Goal: Find specific page/section: Find specific page/section

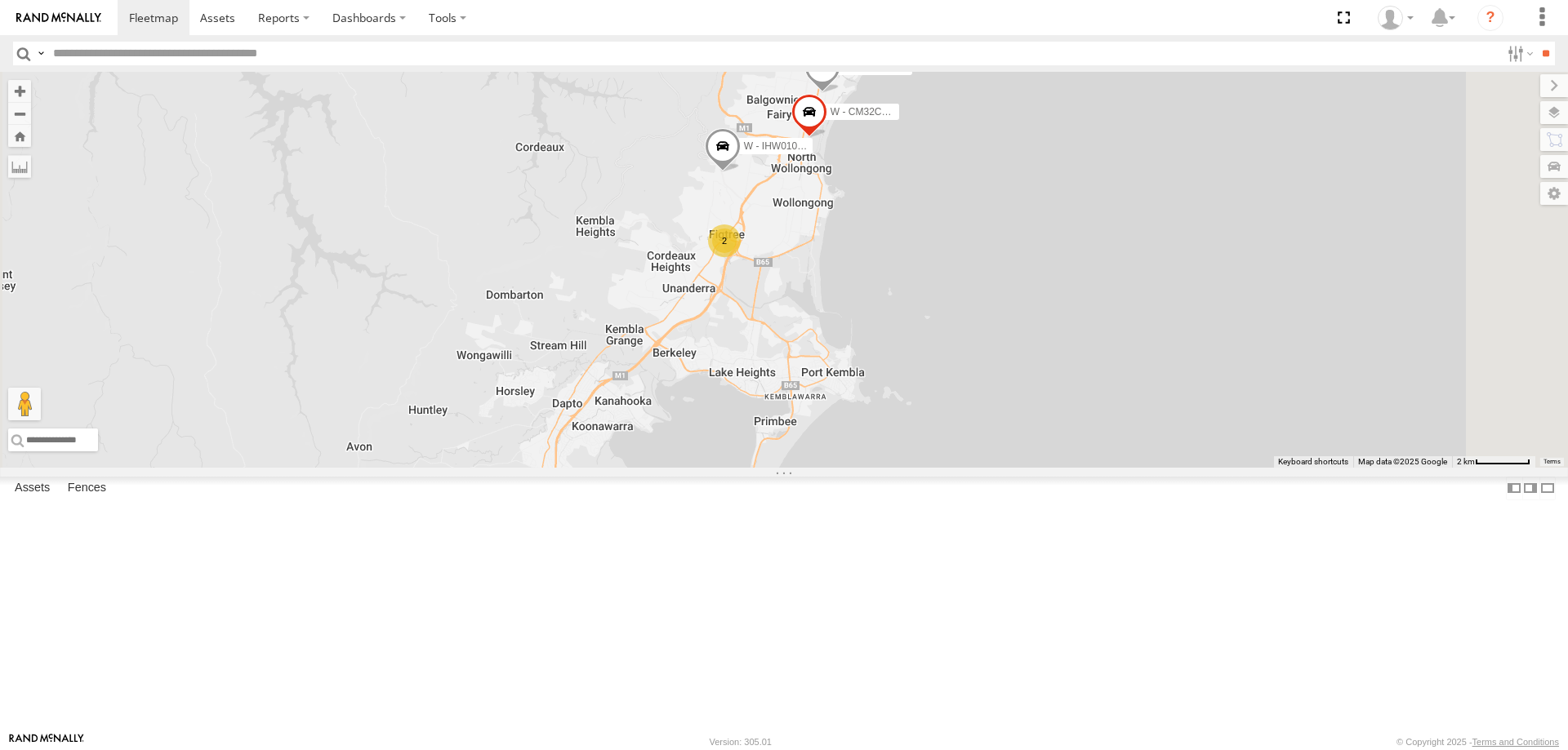
drag, startPoint x: 1255, startPoint y: 332, endPoint x: 1040, endPoint y: 399, distance: 225.2
click at [1126, 413] on div "W - CN51ES - [PERSON_NAME] 2 W - ADS247 - [PERSON_NAME] W - IHW010 - [PERSON_NA…" at bounding box center [784, 270] width 1568 height 396
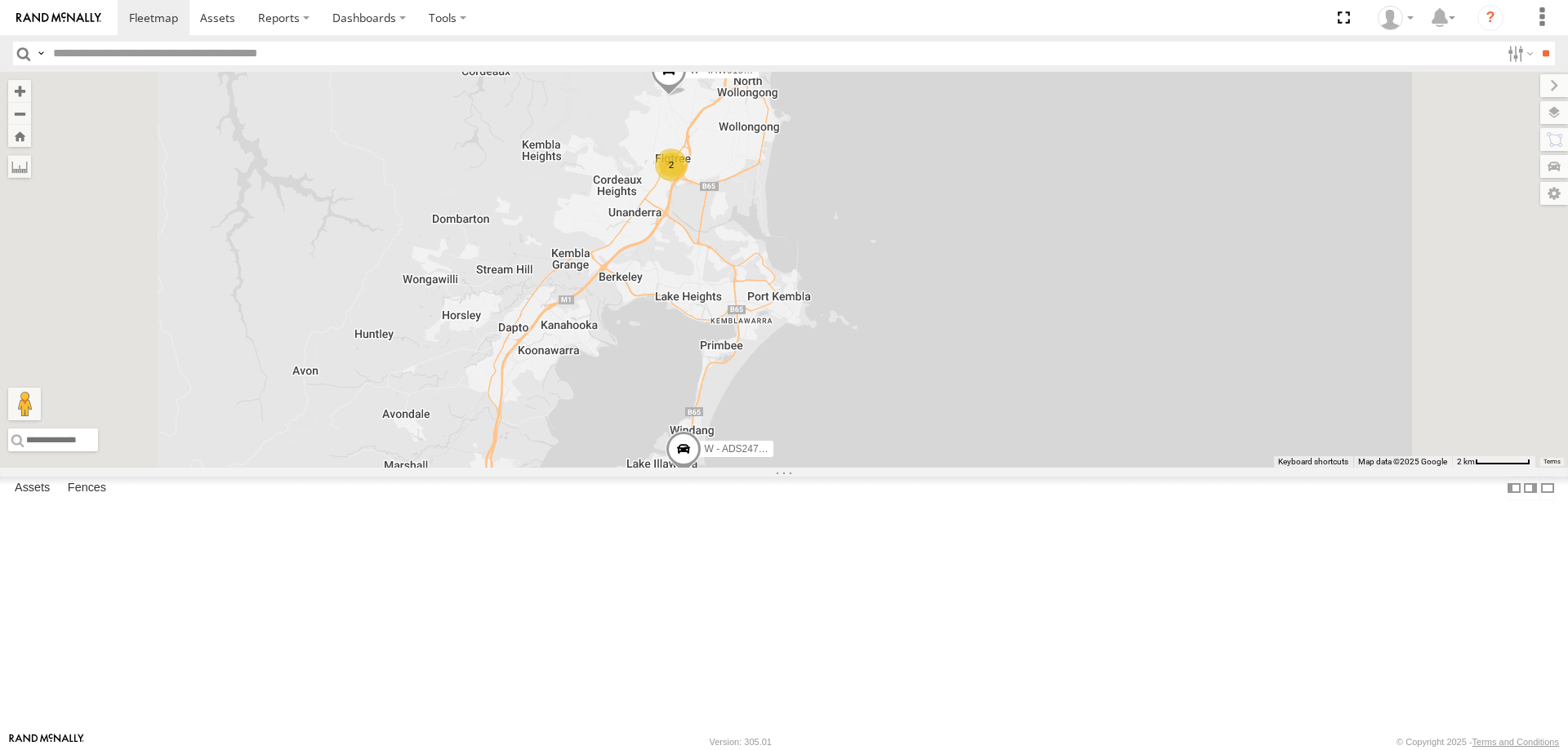
drag, startPoint x: 1145, startPoint y: 447, endPoint x: 1119, endPoint y: 340, distance: 110.1
click at [1126, 354] on div "W - CN51ES - [PERSON_NAME] W - IHW007 - [PERSON_NAME] W - ADS247 - [PERSON_NAME…" at bounding box center [784, 270] width 1568 height 396
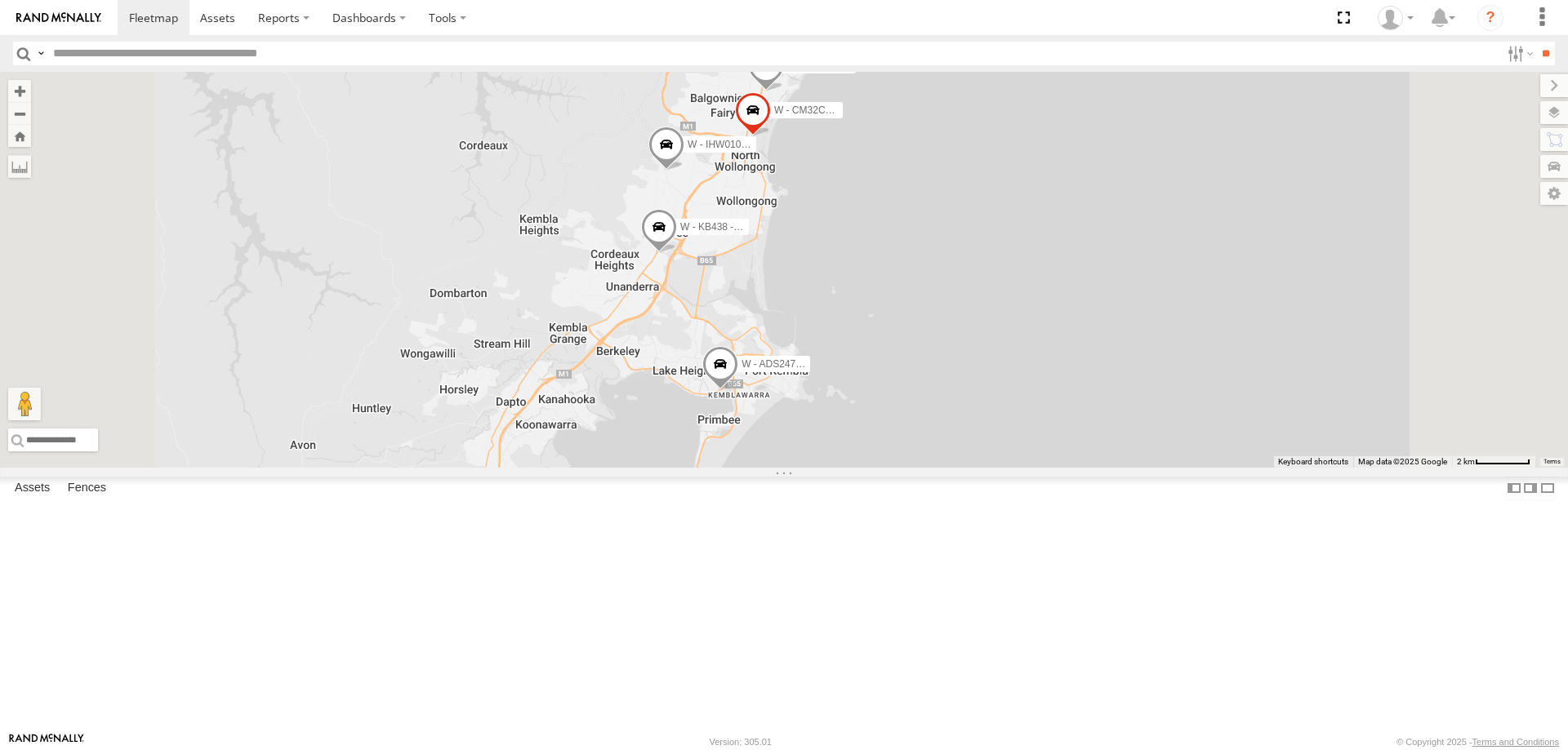
drag, startPoint x: 1074, startPoint y: 317, endPoint x: 1012, endPoint y: 421, distance: 121.1
click at [1061, 421] on div "W - CN51ES - [PERSON_NAME] W - IHW007 - [PERSON_NAME] W - ADS247 - [PERSON_NAME…" at bounding box center [784, 270] width 1568 height 396
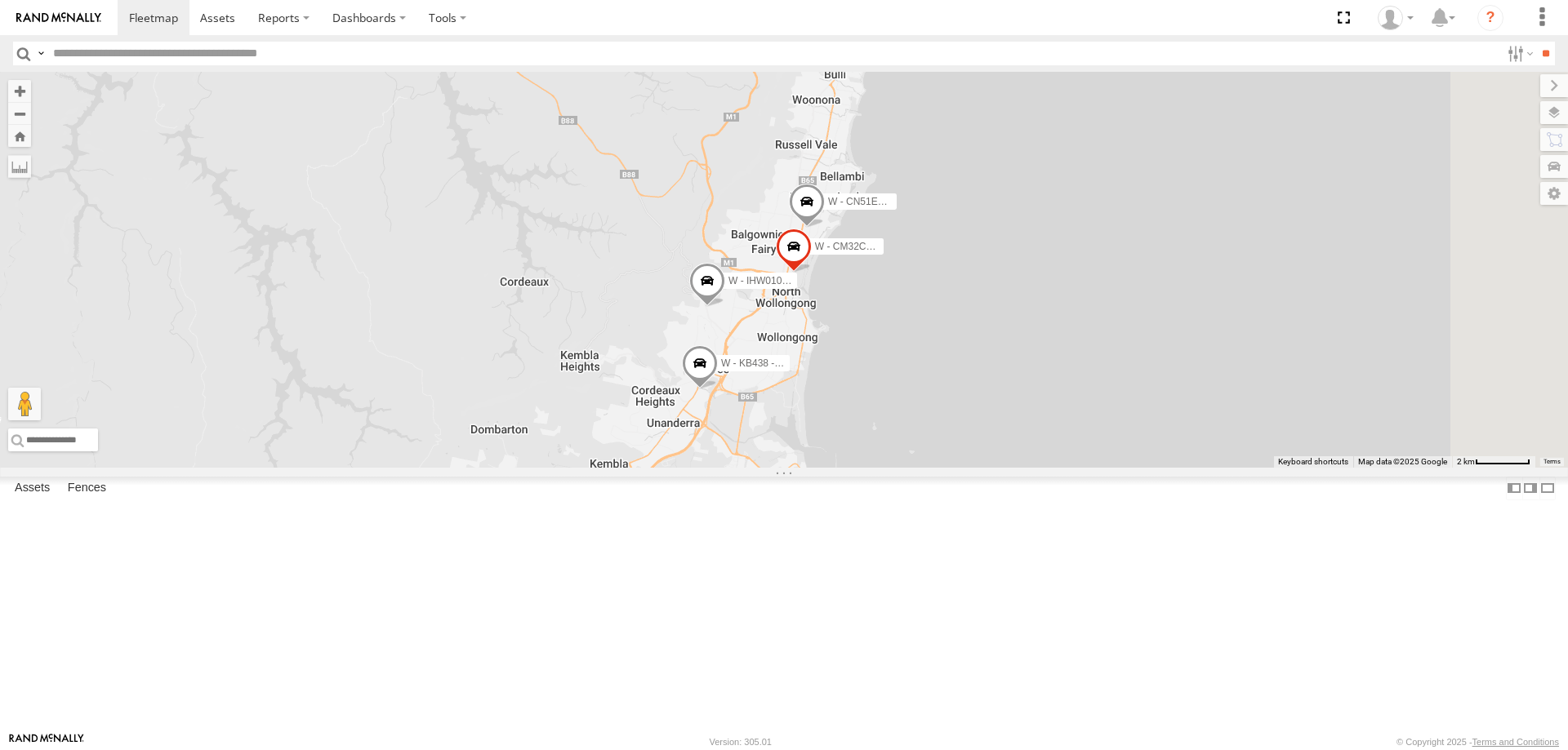
drag, startPoint x: 1447, startPoint y: 389, endPoint x: 1146, endPoint y: 459, distance: 309.0
click at [1155, 461] on div "W - CN51ES - [PERSON_NAME] W - IHW007 - [PERSON_NAME] W - ADS247 - [PERSON_NAME…" at bounding box center [784, 270] width 1568 height 396
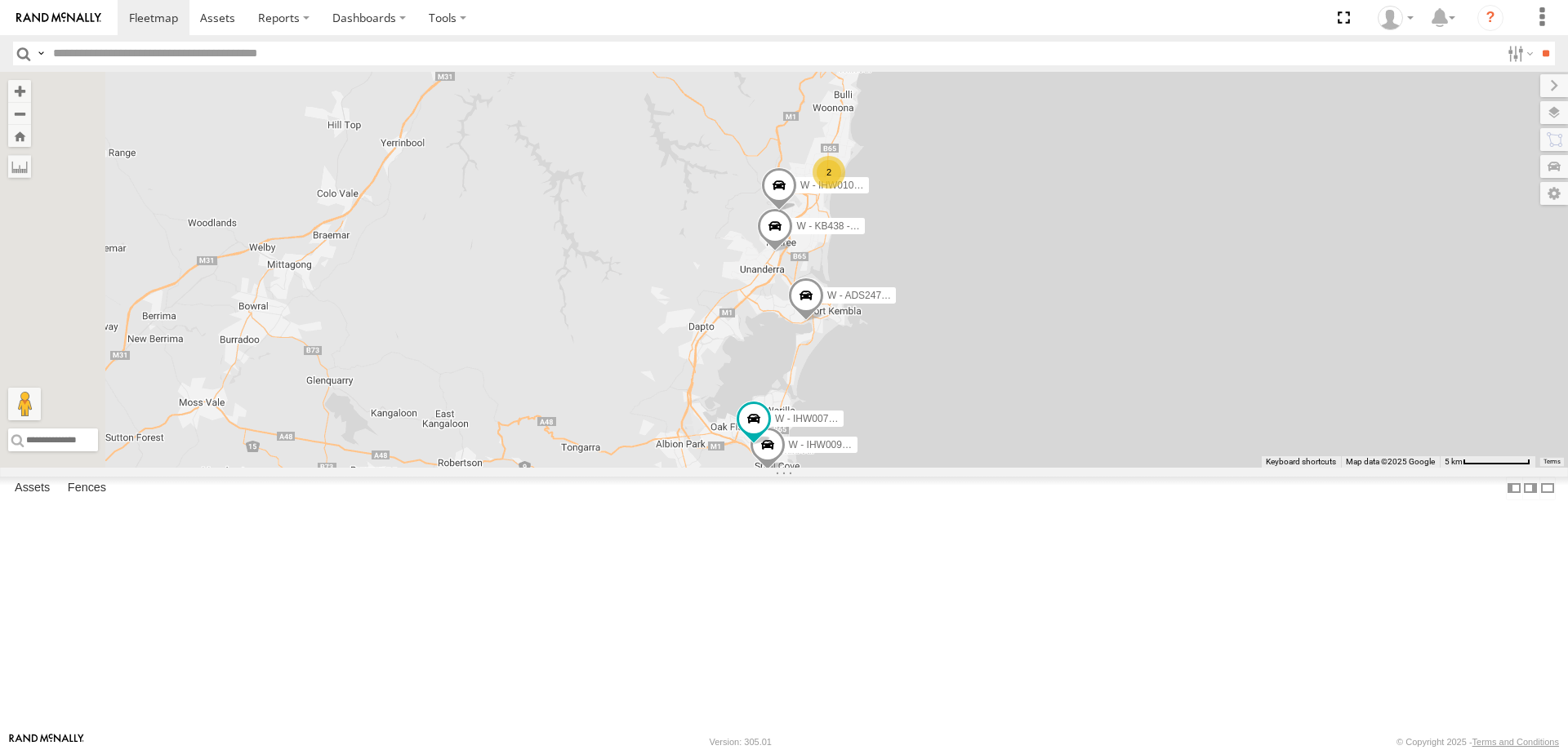
drag, startPoint x: 1174, startPoint y: 588, endPoint x: 1185, endPoint y: 487, distance: 101.6
click at [1185, 468] on div "W - IHW009 - [PERSON_NAME] W - IHW007 - [PERSON_NAME] W - ADS247 - [PERSON_NAME…" at bounding box center [784, 270] width 1568 height 396
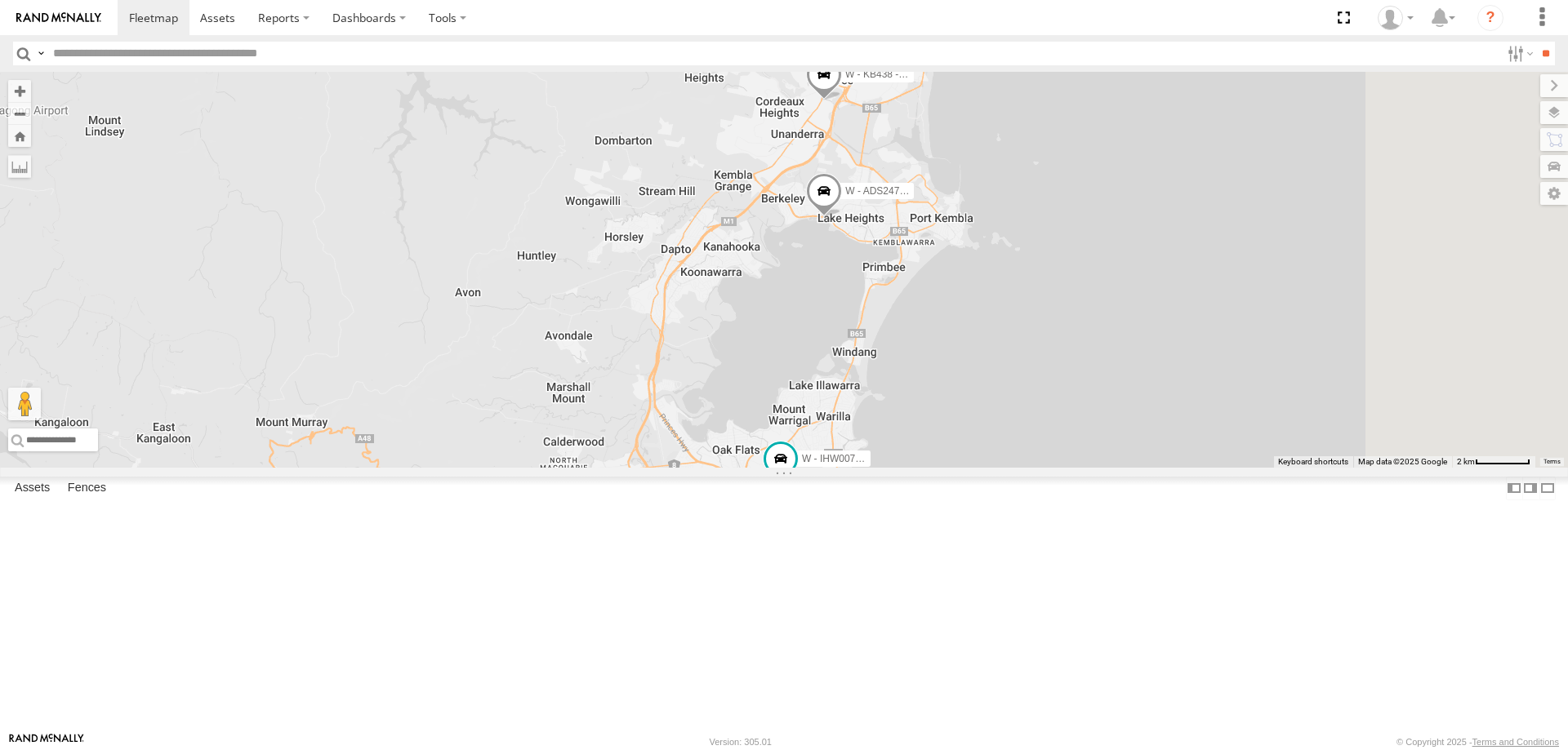
drag, startPoint x: 1212, startPoint y: 518, endPoint x: 1153, endPoint y: 440, distance: 97.8
click at [1188, 468] on div "W - IHW009 - [PERSON_NAME] W - IHW007 - [PERSON_NAME] W - ADS247 - [PERSON_NAME…" at bounding box center [784, 270] width 1568 height 396
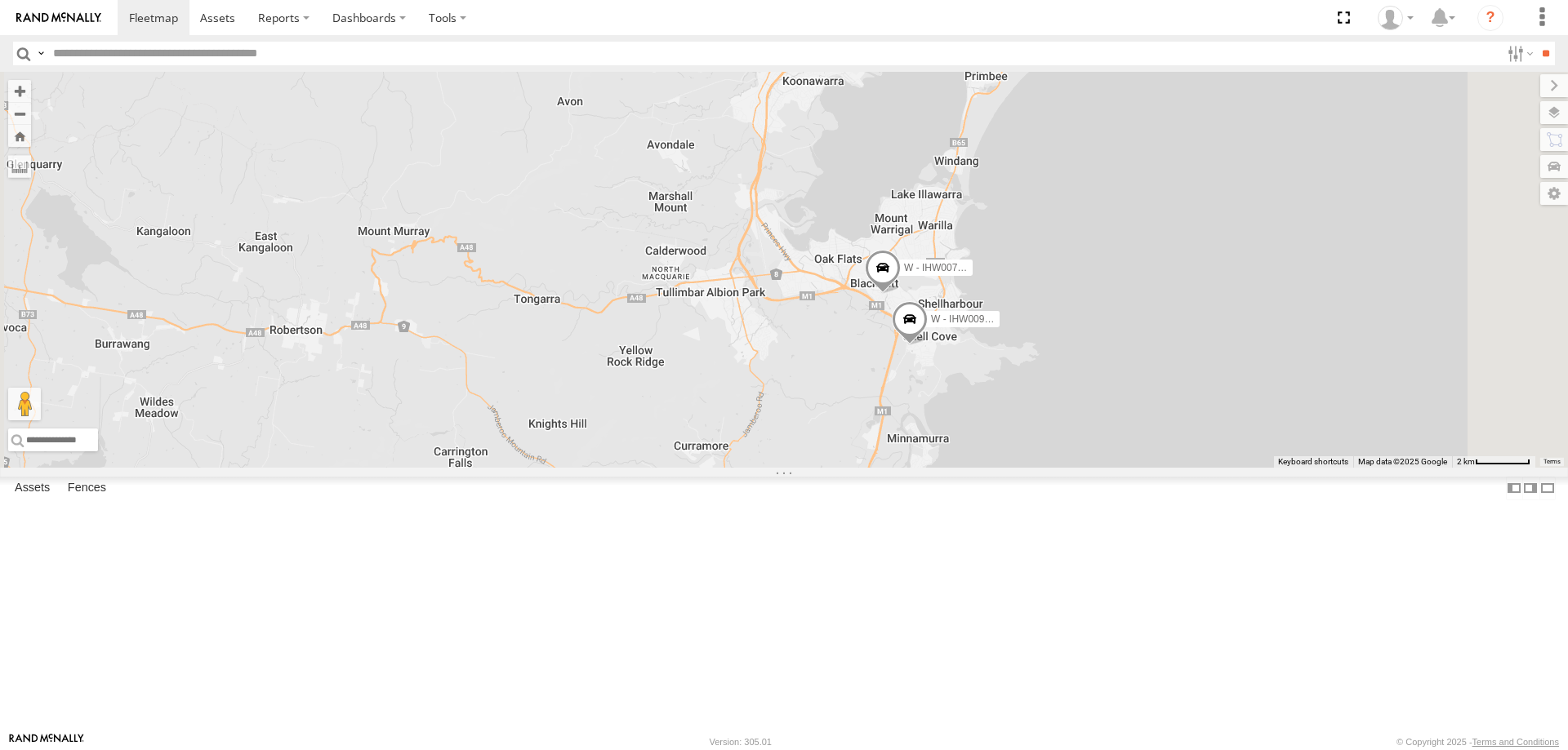
drag, startPoint x: 1289, startPoint y: 281, endPoint x: 1184, endPoint y: 474, distance: 219.7
click at [1246, 371] on div "B - DG93WL - [PERSON_NAME] S - CQ32LY - [PERSON_NAME] C - DTL91S - [PERSON_NAME…" at bounding box center [784, 270] width 1568 height 396
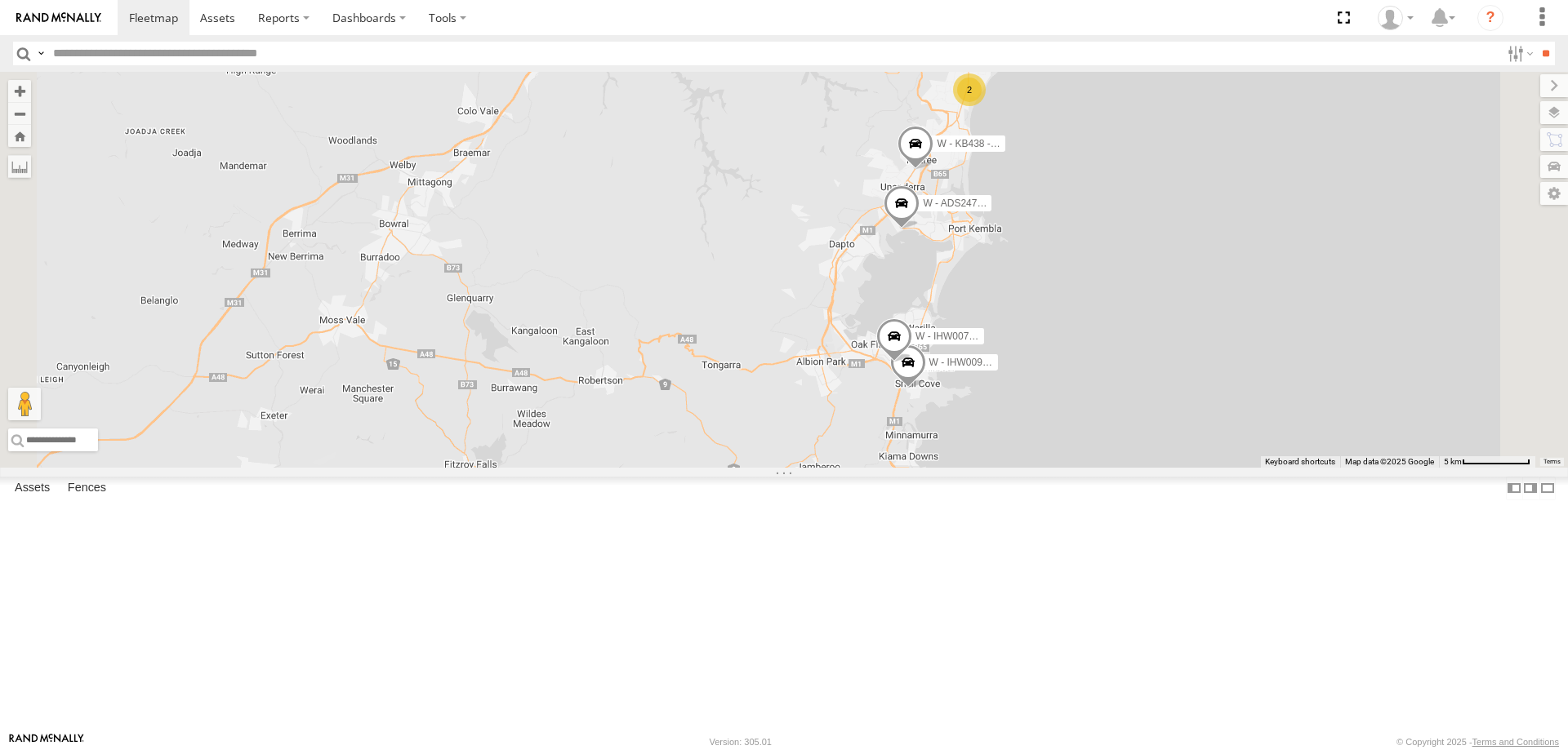
drag, startPoint x: 1295, startPoint y: 370, endPoint x: 1267, endPoint y: 452, distance: 86.6
click at [1267, 452] on div "W - ADS247 - [PERSON_NAME] W - KB438 - [PERSON_NAME] W - IHW010 - [PERSON_NAME]…" at bounding box center [784, 270] width 1568 height 396
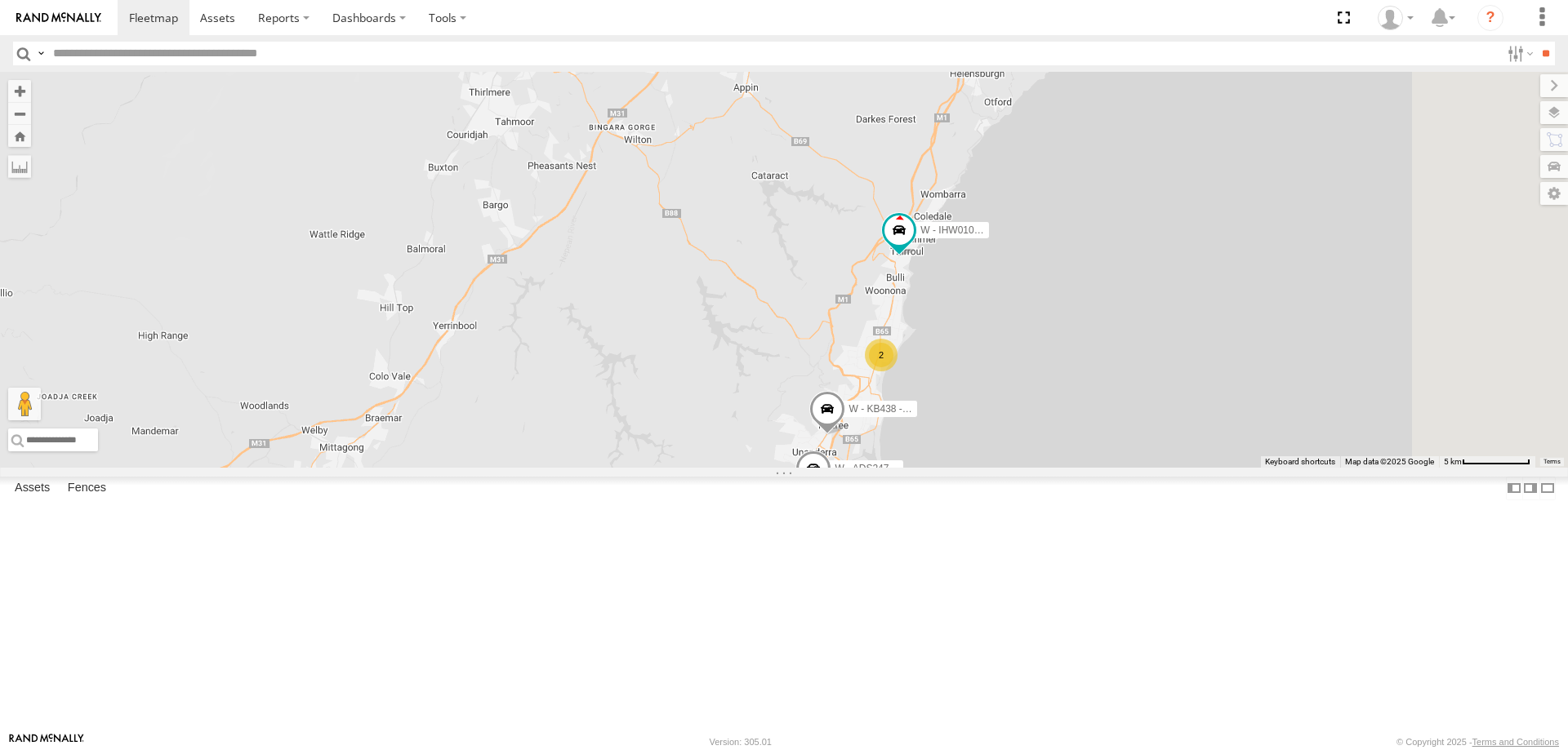
drag, startPoint x: 1295, startPoint y: 328, endPoint x: 1095, endPoint y: 405, distance: 214.3
click at [1233, 468] on div "W - ADS247 - [PERSON_NAME] W - KB438 - [PERSON_NAME] W - IHW010 - [PERSON_NAME]…" at bounding box center [784, 270] width 1568 height 396
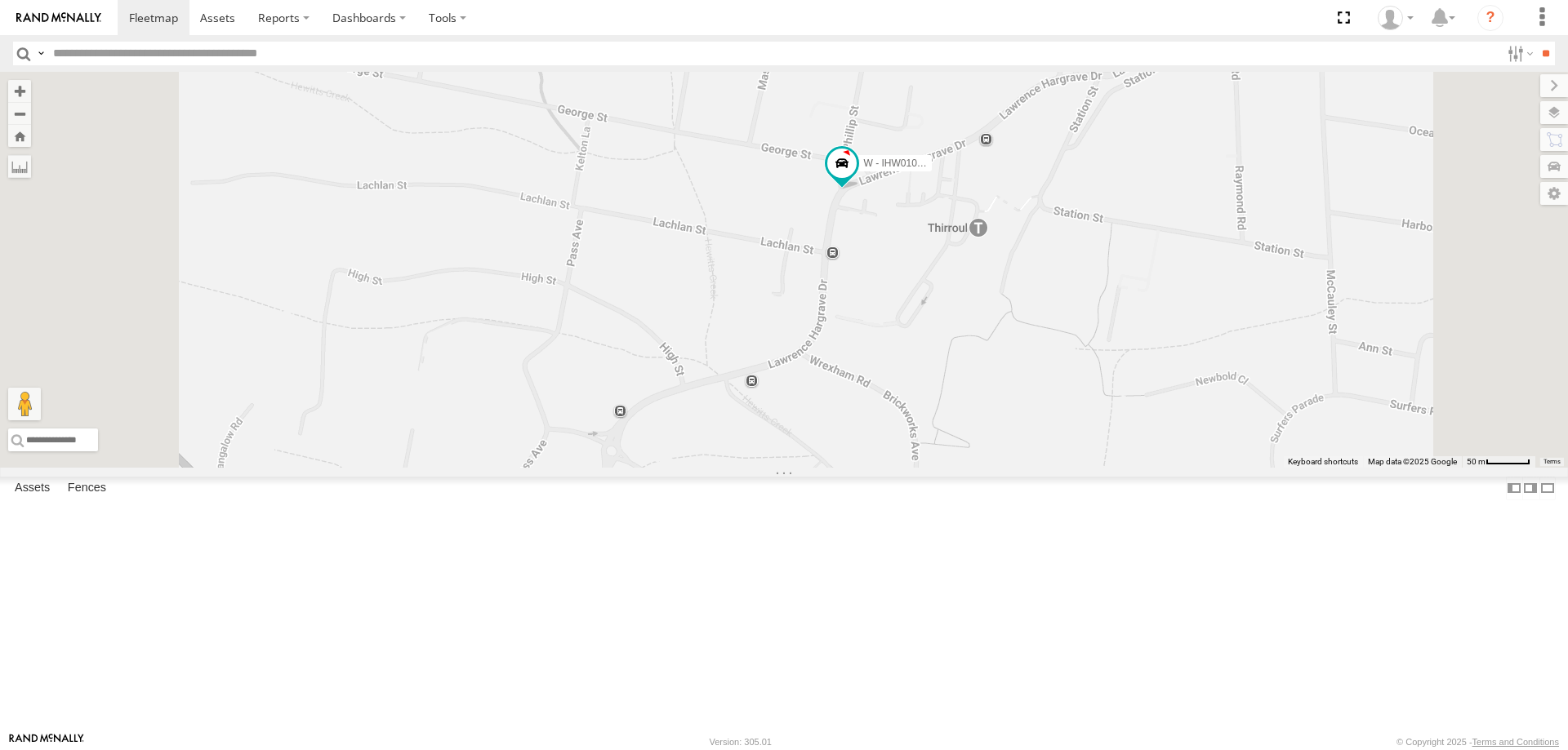
drag, startPoint x: 1097, startPoint y: 337, endPoint x: 1067, endPoint y: 414, distance: 82.6
click at [1069, 414] on div "W - ADS247 - [PERSON_NAME] W - KB438 - [PERSON_NAME] W - IHW010 - [PERSON_NAME]…" at bounding box center [784, 270] width 1568 height 396
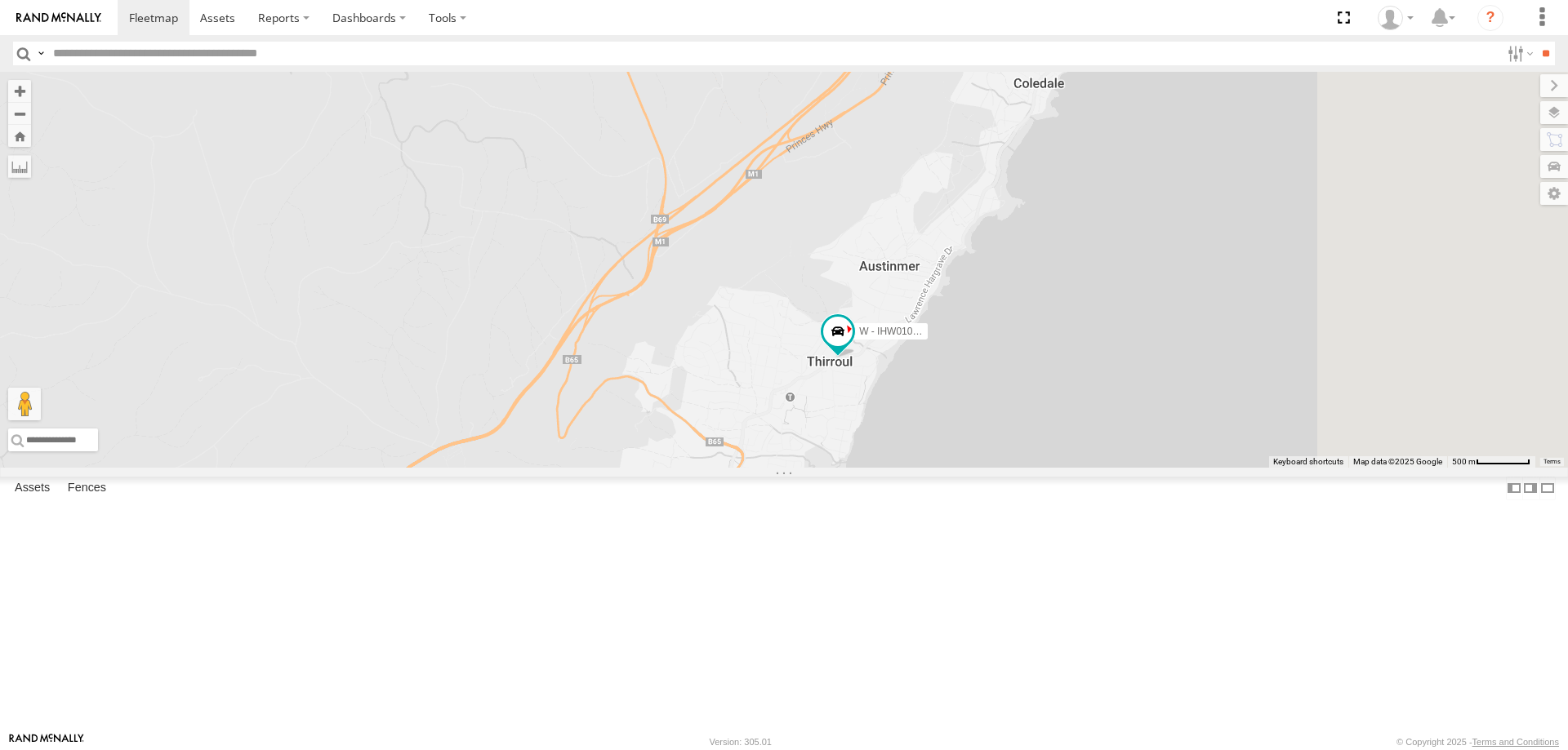
drag, startPoint x: 1277, startPoint y: 373, endPoint x: 984, endPoint y: 528, distance: 331.5
click at [984, 468] on div "W - ADS247 - [PERSON_NAME] W - KB438 - [PERSON_NAME] W - IHW010 - [PERSON_NAME]…" at bounding box center [784, 270] width 1568 height 396
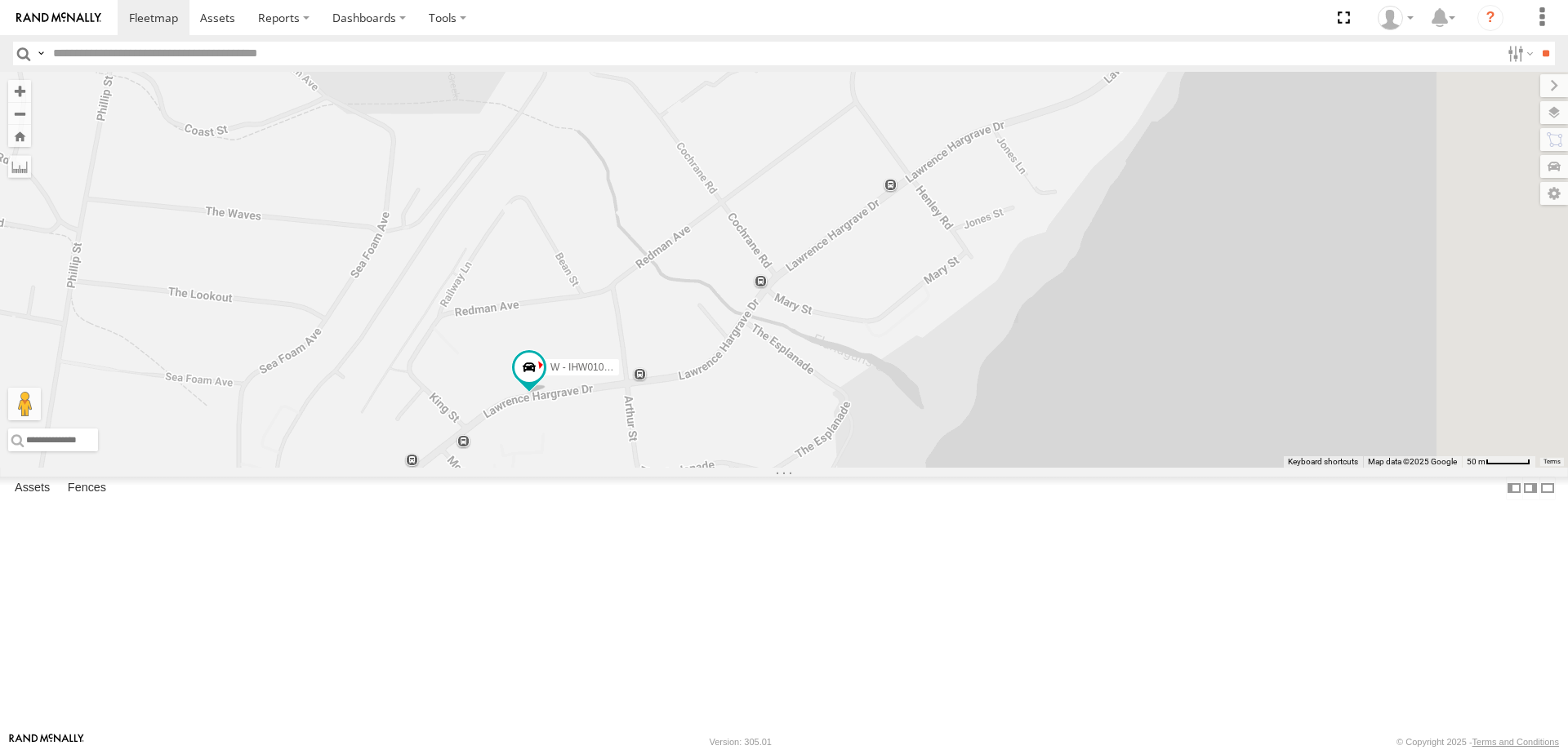
drag, startPoint x: 1097, startPoint y: 526, endPoint x: 893, endPoint y: 547, distance: 205.1
click at [893, 468] on div "W - ADS247 - [PERSON_NAME] W - KB438 - [PERSON_NAME] W - IHW010 - [PERSON_NAME]…" at bounding box center [784, 270] width 1568 height 396
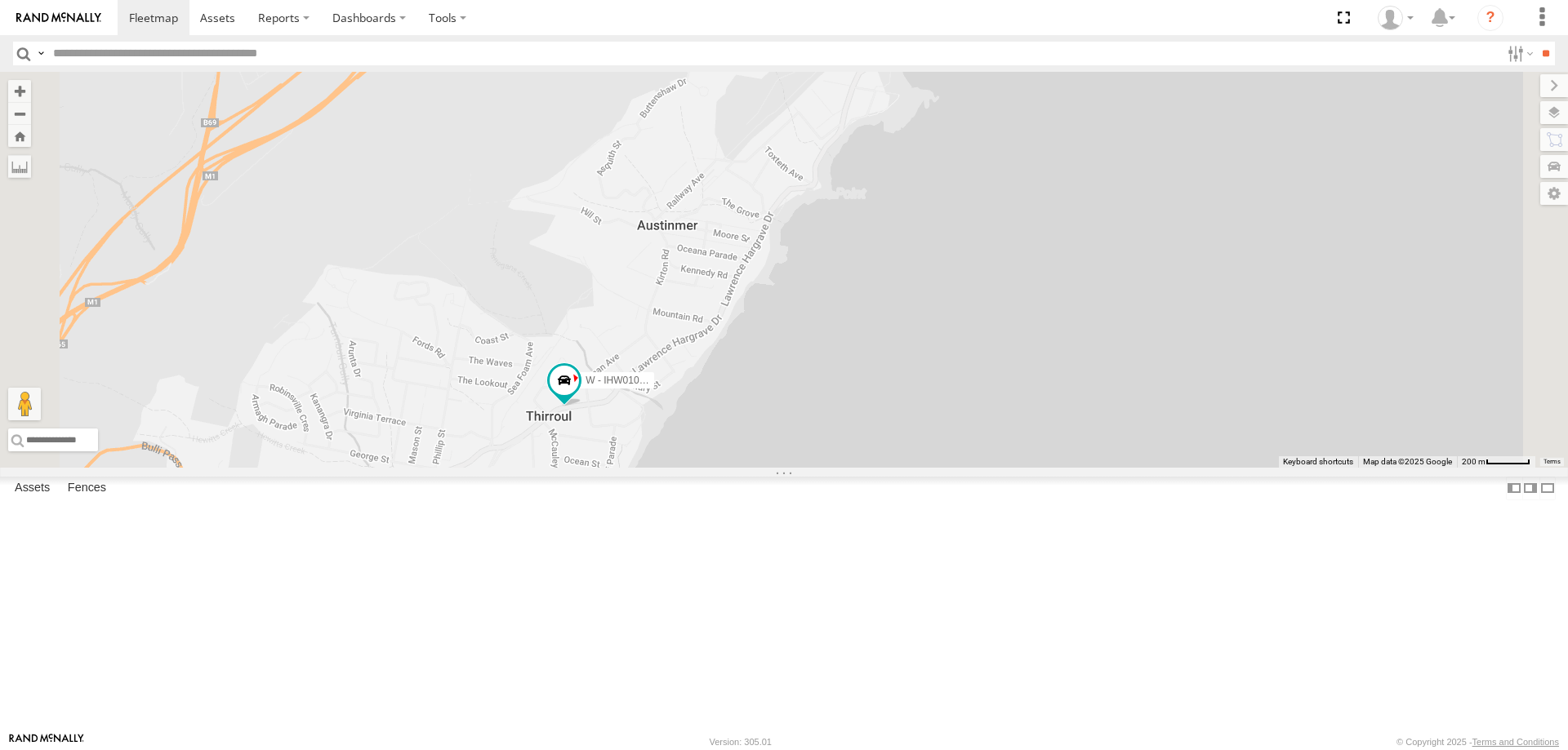
drag, startPoint x: 1027, startPoint y: 499, endPoint x: 851, endPoint y: 528, distance: 178.4
click at [851, 468] on div "W - ADS247 - [PERSON_NAME] W - KB438 - [PERSON_NAME] W - IHW010 - [PERSON_NAME]…" at bounding box center [784, 270] width 1568 height 396
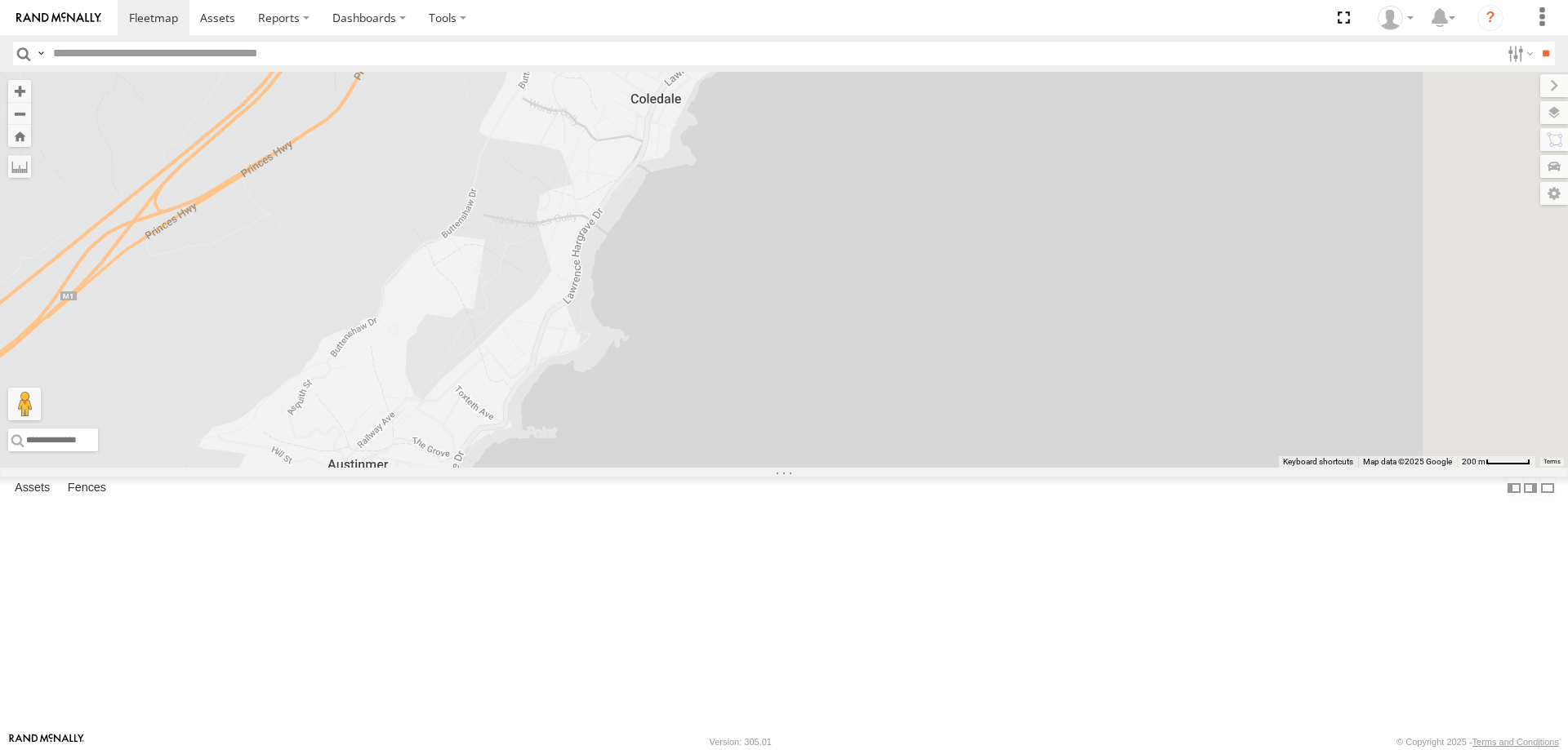
drag, startPoint x: 800, startPoint y: 586, endPoint x: 741, endPoint y: 676, distance: 107.6
click at [741, 468] on div "W - ADS247 - [PERSON_NAME] W - KB438 - [PERSON_NAME] W - IHW010 - [PERSON_NAME]…" at bounding box center [784, 270] width 1568 height 396
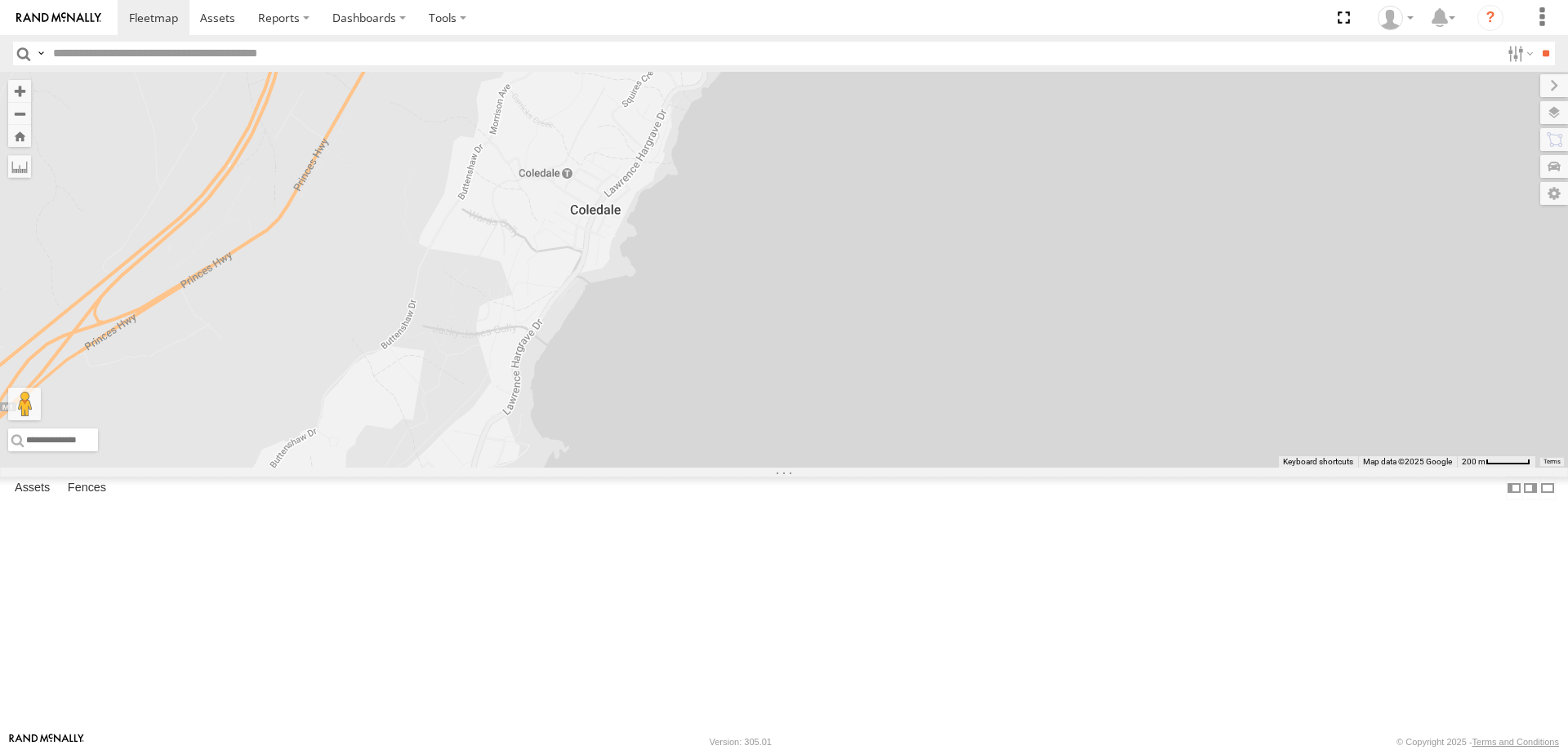
drag, startPoint x: 830, startPoint y: 356, endPoint x: 829, endPoint y: 482, distance: 126.0
click at [829, 468] on div "W - ADS247 - [PERSON_NAME] W - KB438 - [PERSON_NAME] W - IHW010 - [PERSON_NAME]…" at bounding box center [784, 270] width 1568 height 396
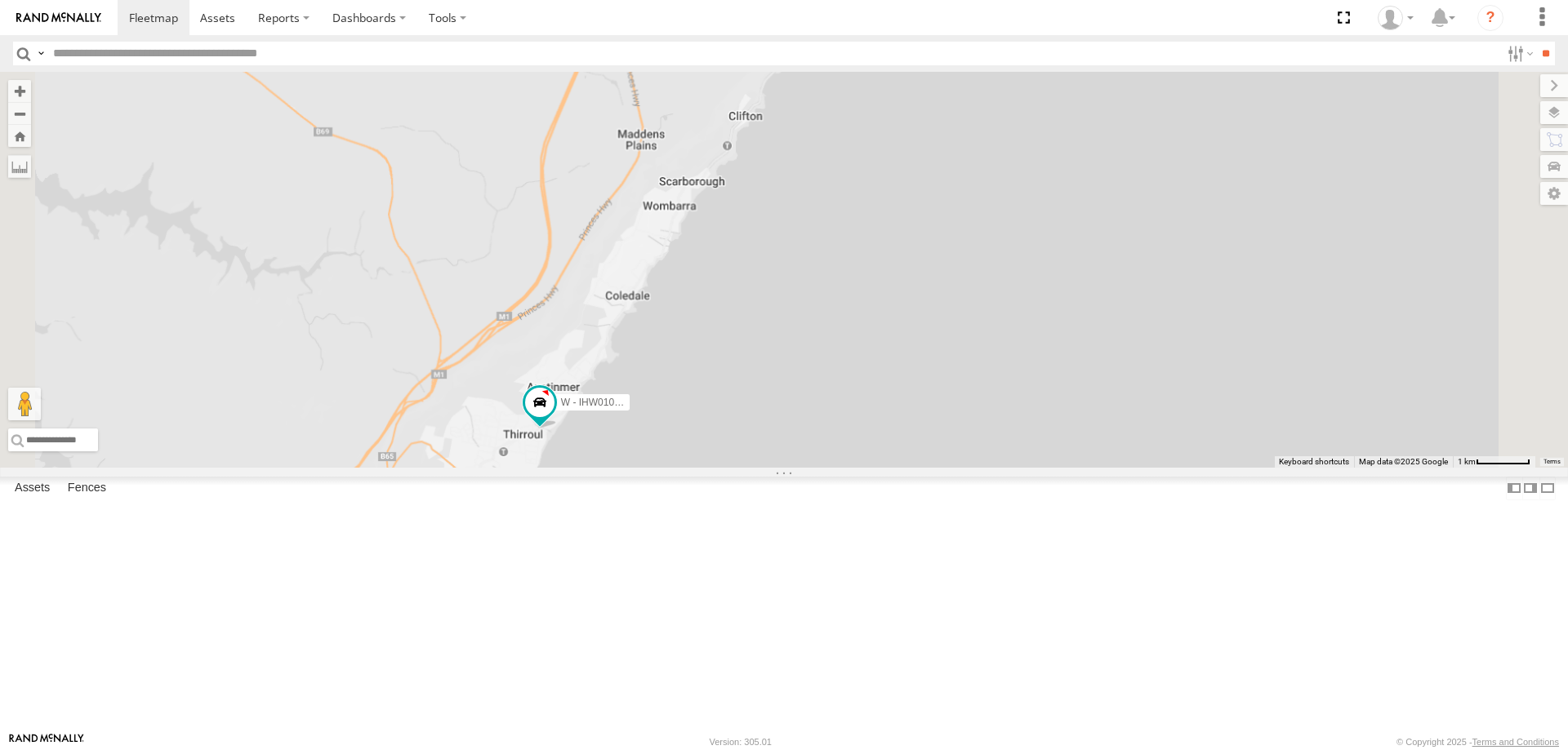
drag, startPoint x: 932, startPoint y: 478, endPoint x: 931, endPoint y: 435, distance: 43.0
click at [931, 435] on div "W - ADS247 - [PERSON_NAME] W - KB438 - [PERSON_NAME] W - IHW010 - [PERSON_NAME]…" at bounding box center [784, 270] width 1568 height 396
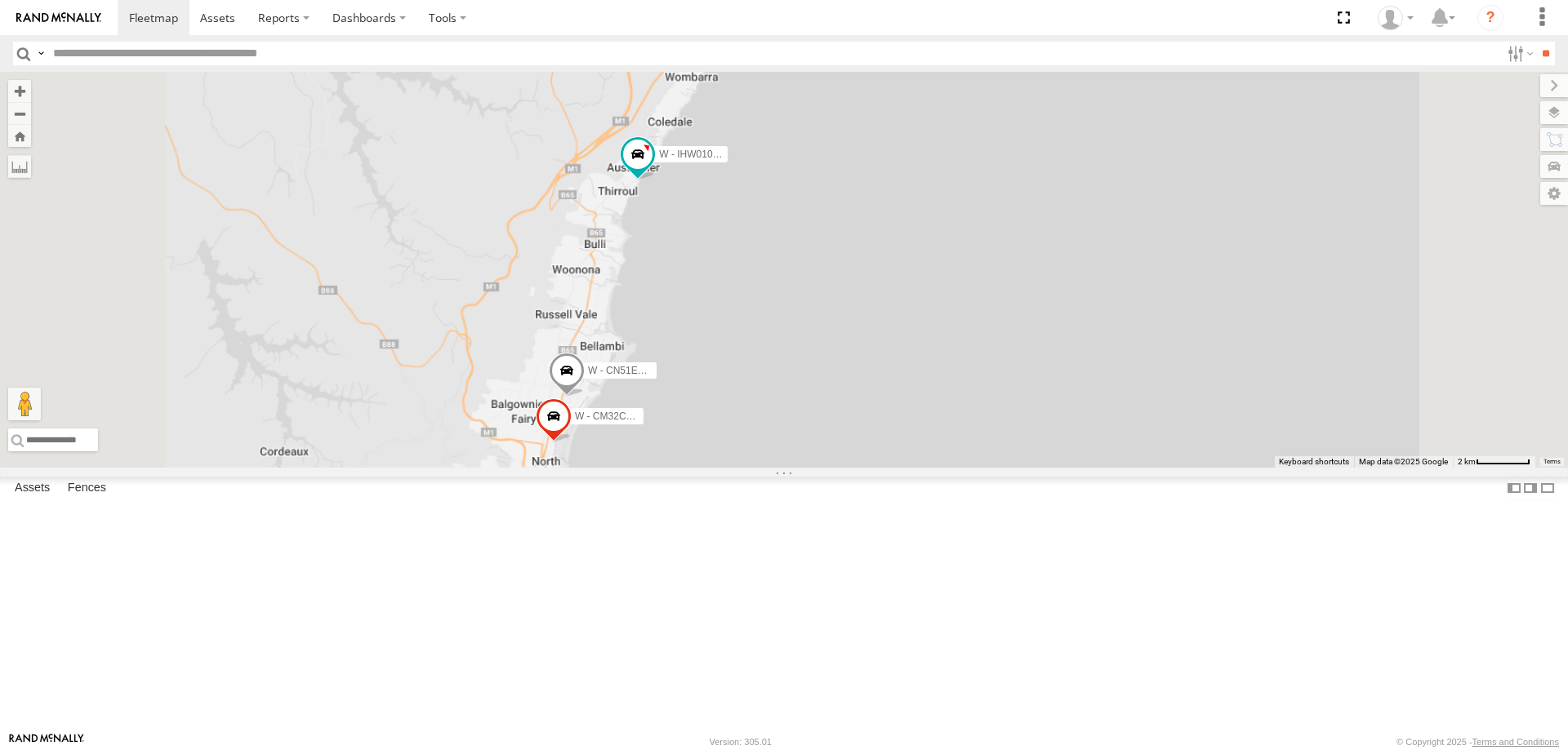
drag, startPoint x: 1032, startPoint y: 430, endPoint x: 1033, endPoint y: 401, distance: 29.0
click at [1034, 383] on div "W - ADS247 - [PERSON_NAME] W - KB438 - [PERSON_NAME] W - IHW010 - [PERSON_NAME]…" at bounding box center [784, 270] width 1568 height 396
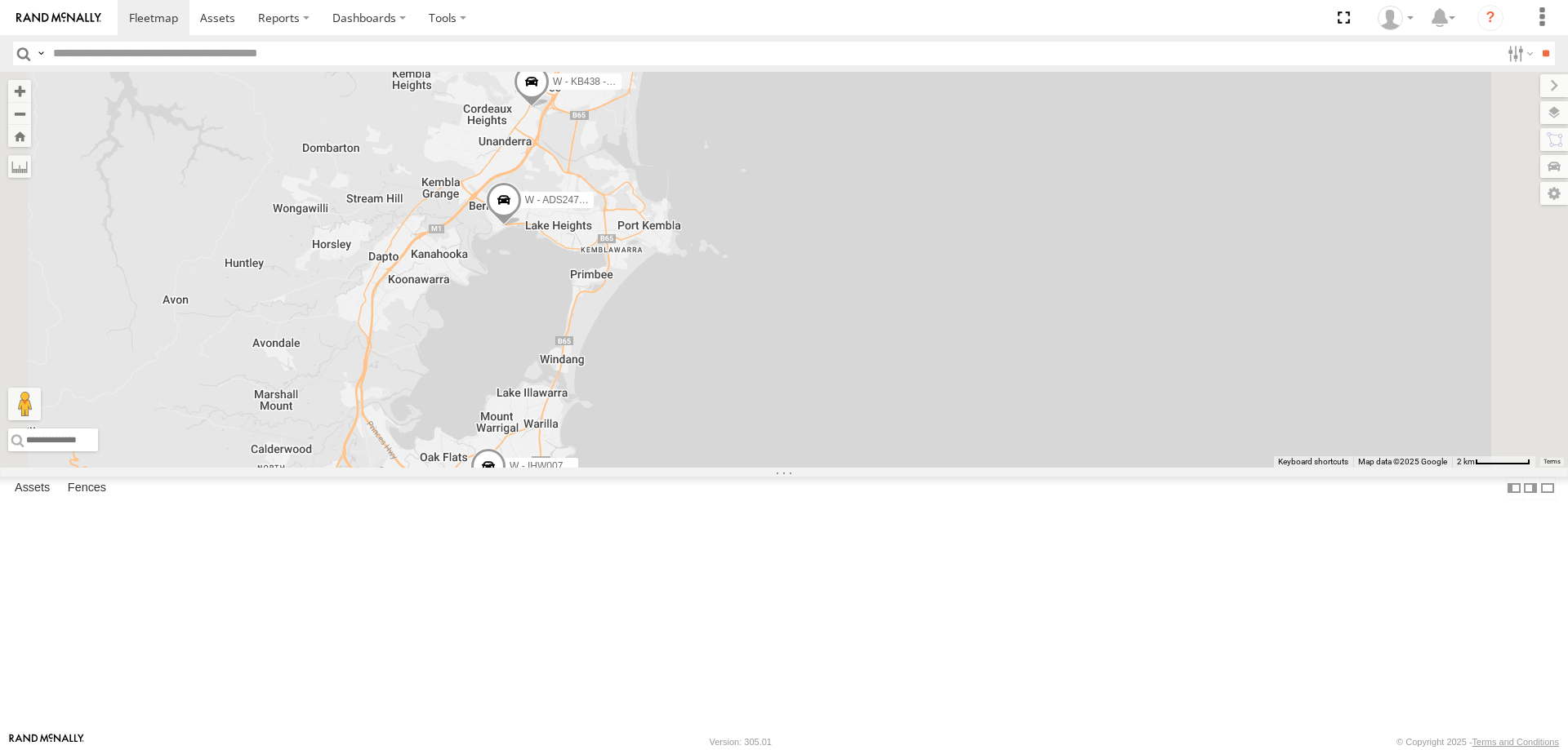
drag, startPoint x: 977, startPoint y: 553, endPoint x: 968, endPoint y: 499, distance: 54.7
click at [968, 468] on div "W - ADS247 - [PERSON_NAME] W - KB438 - [PERSON_NAME] W - IHW010 - [PERSON_NAME]…" at bounding box center [784, 270] width 1568 height 396
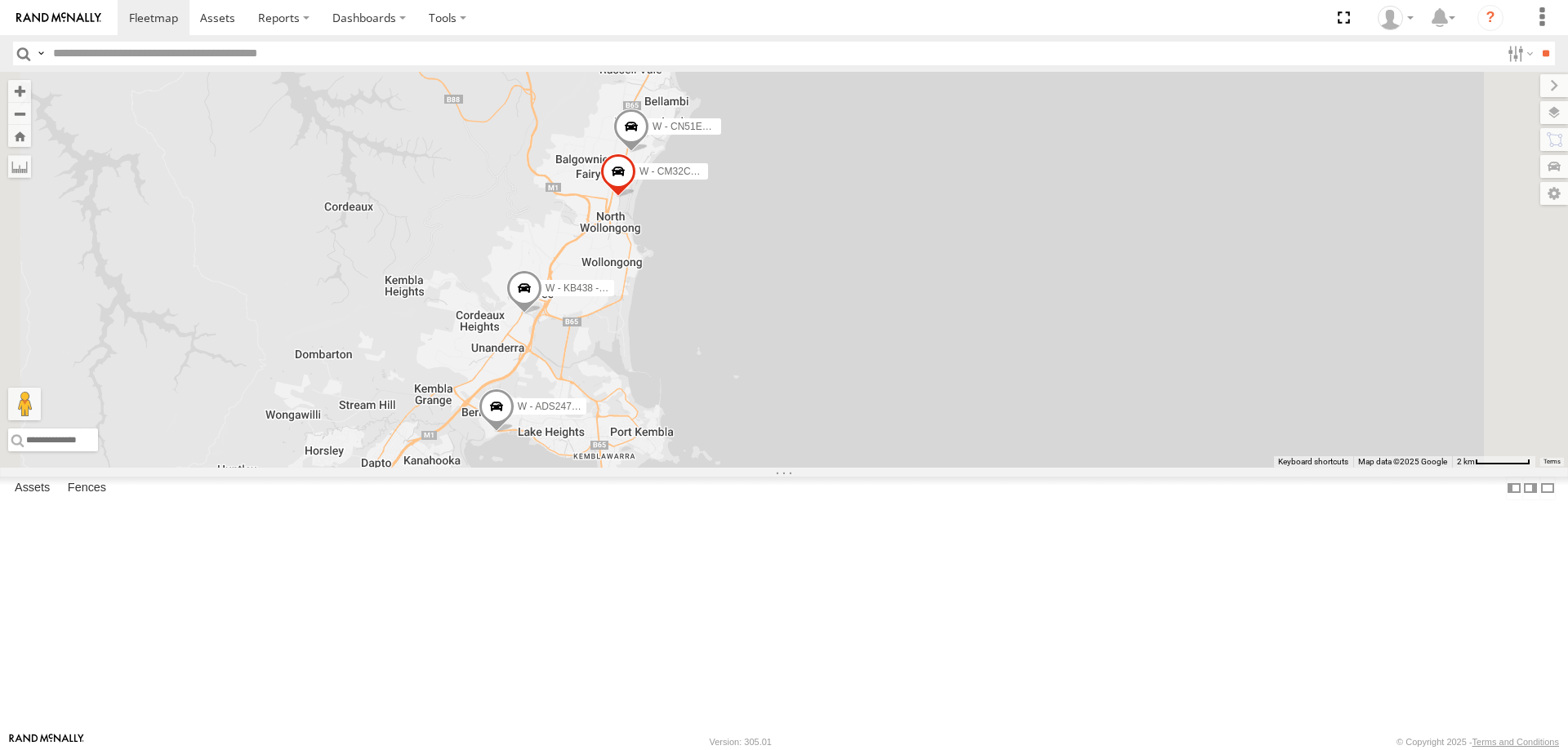
drag, startPoint x: 1024, startPoint y: 277, endPoint x: 1023, endPoint y: 599, distance: 322.0
click at [1023, 468] on div "W - ADS247 - [PERSON_NAME] W - KB438 - [PERSON_NAME] W - IHW010 - [PERSON_NAME]…" at bounding box center [784, 270] width 1568 height 396
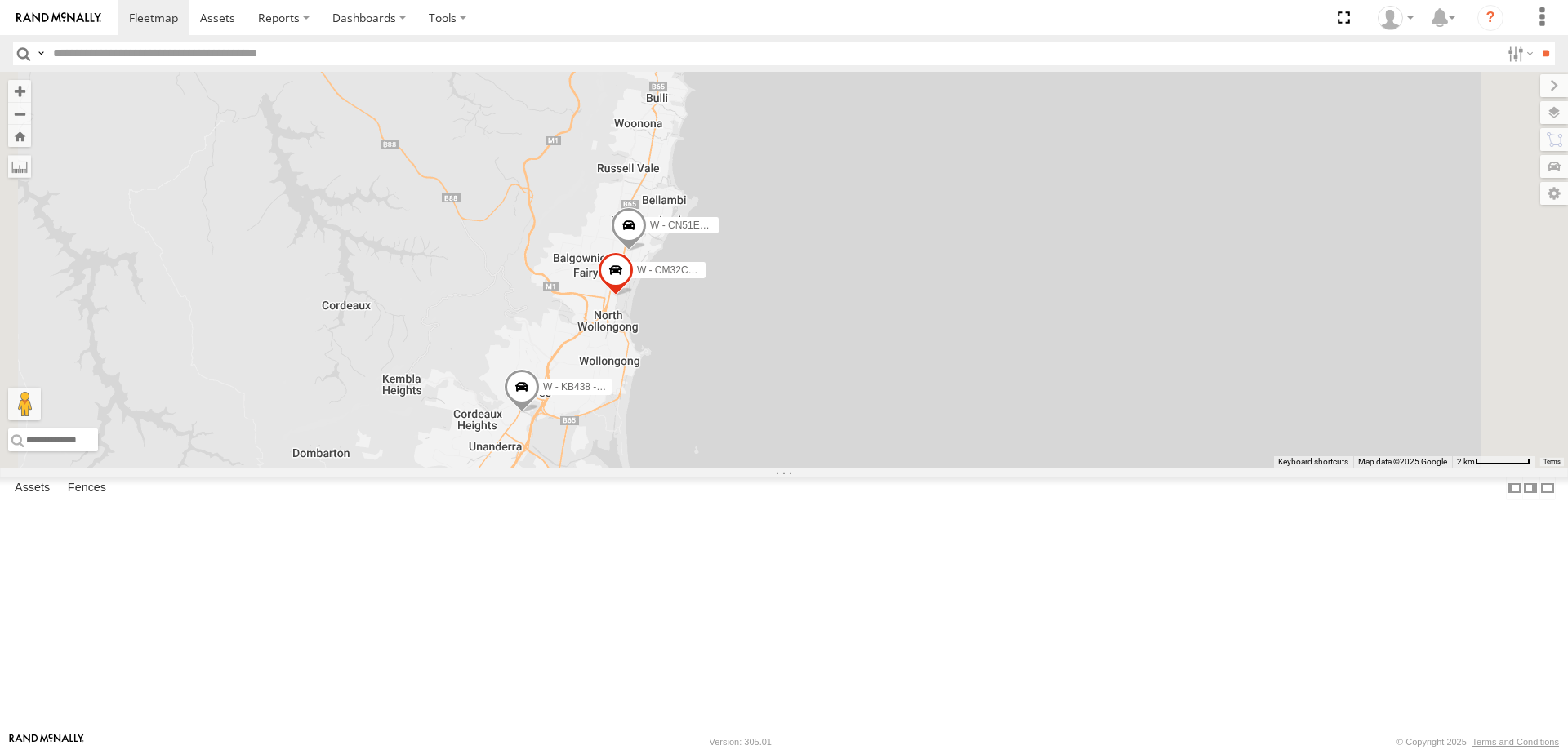
drag, startPoint x: 961, startPoint y: 422, endPoint x: 958, endPoint y: 506, distance: 84.1
click at [958, 468] on div "W - ADS247 - [PERSON_NAME] W - KB438 - [PERSON_NAME] W - IHW010 - [PERSON_NAME]…" at bounding box center [784, 270] width 1568 height 396
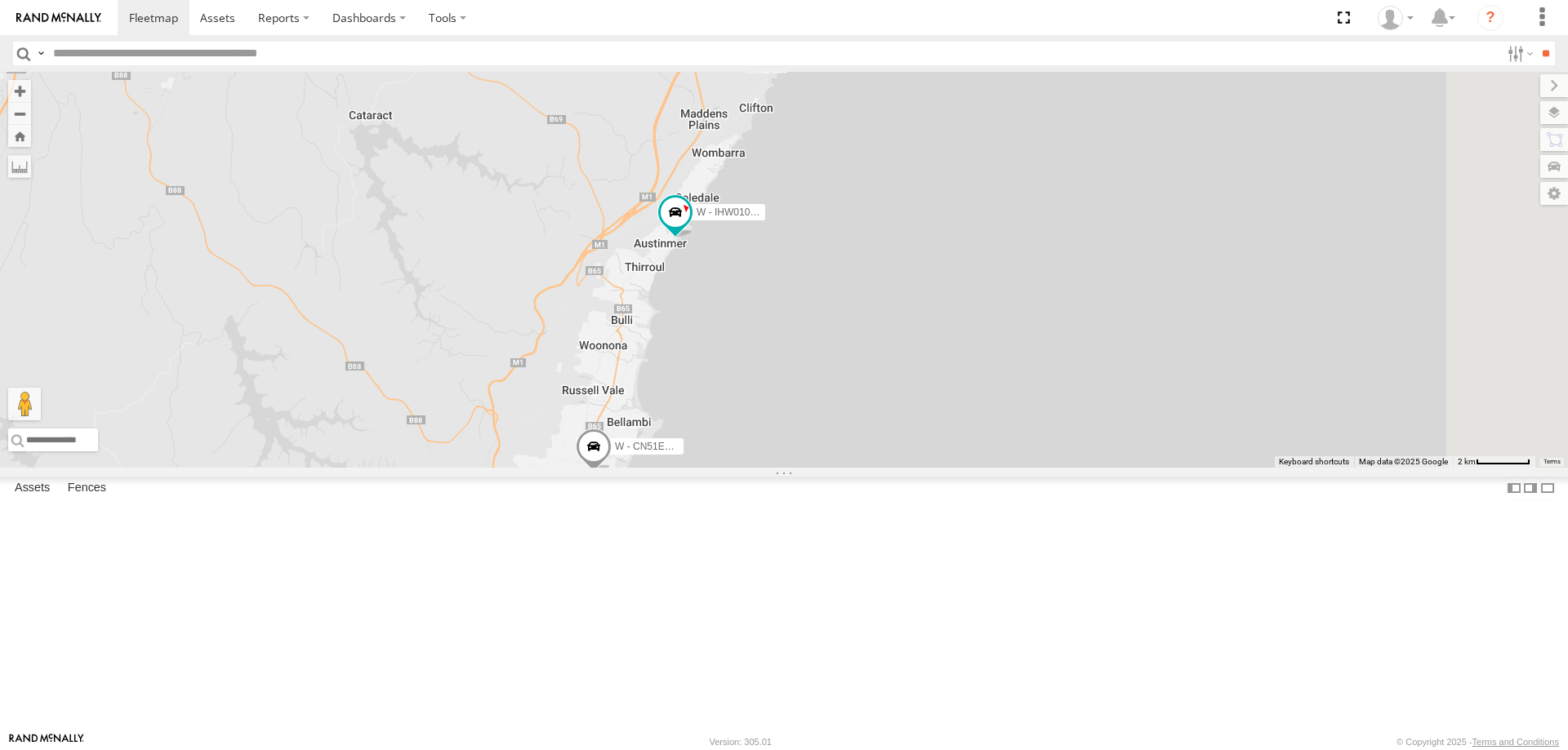
drag, startPoint x: 977, startPoint y: 427, endPoint x: 948, endPoint y: 496, distance: 74.8
click at [955, 468] on div "W - ADS247 - [PERSON_NAME] W - KB438 - [PERSON_NAME] W - IHW010 - [PERSON_NAME]…" at bounding box center [784, 270] width 1568 height 396
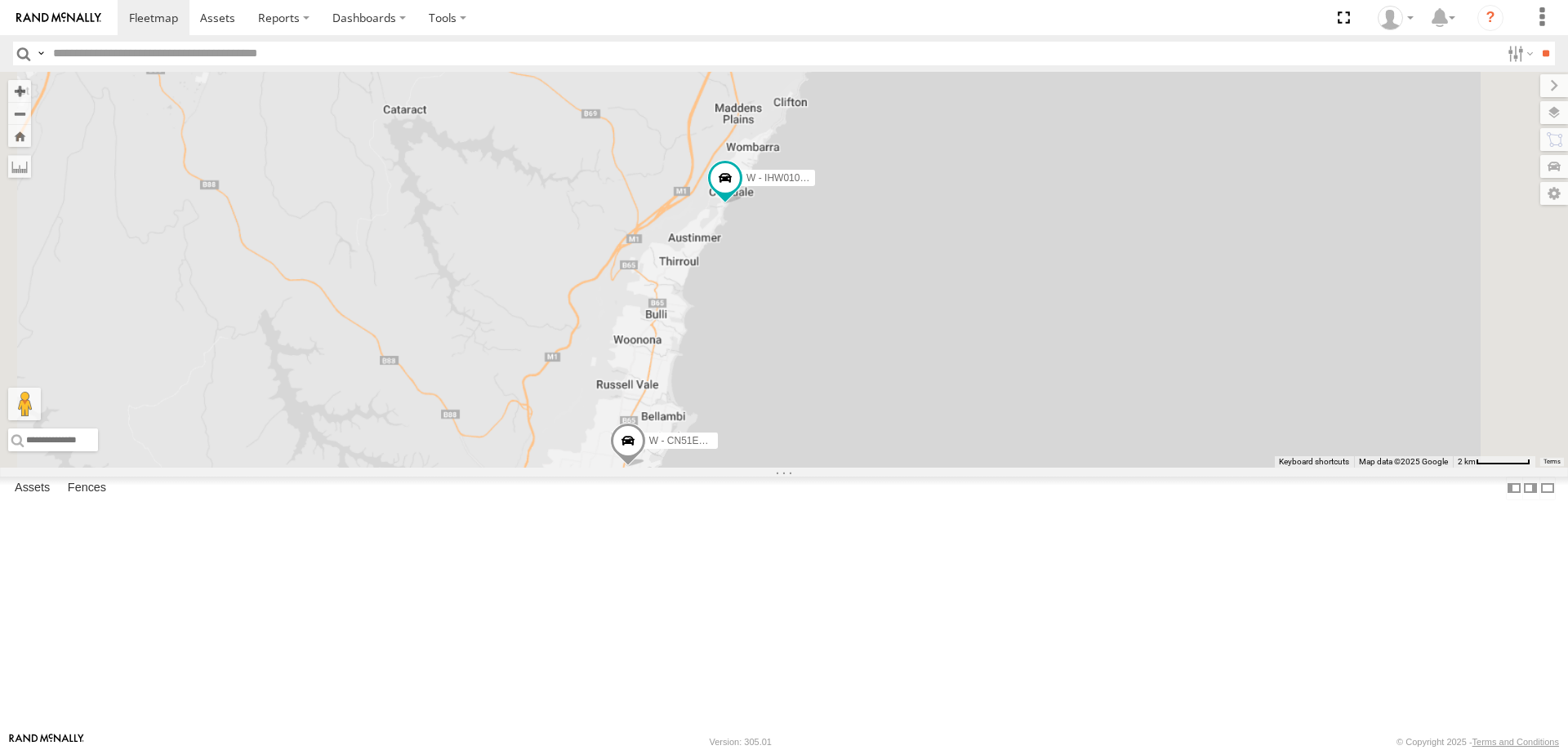
drag, startPoint x: 1036, startPoint y: 528, endPoint x: 1071, endPoint y: 331, distance: 200.1
click at [1087, 278] on div "W - IHW010 - [PERSON_NAME] W - CN51ES - [PERSON_NAME] W - CM32CA - Transit" at bounding box center [784, 270] width 1568 height 396
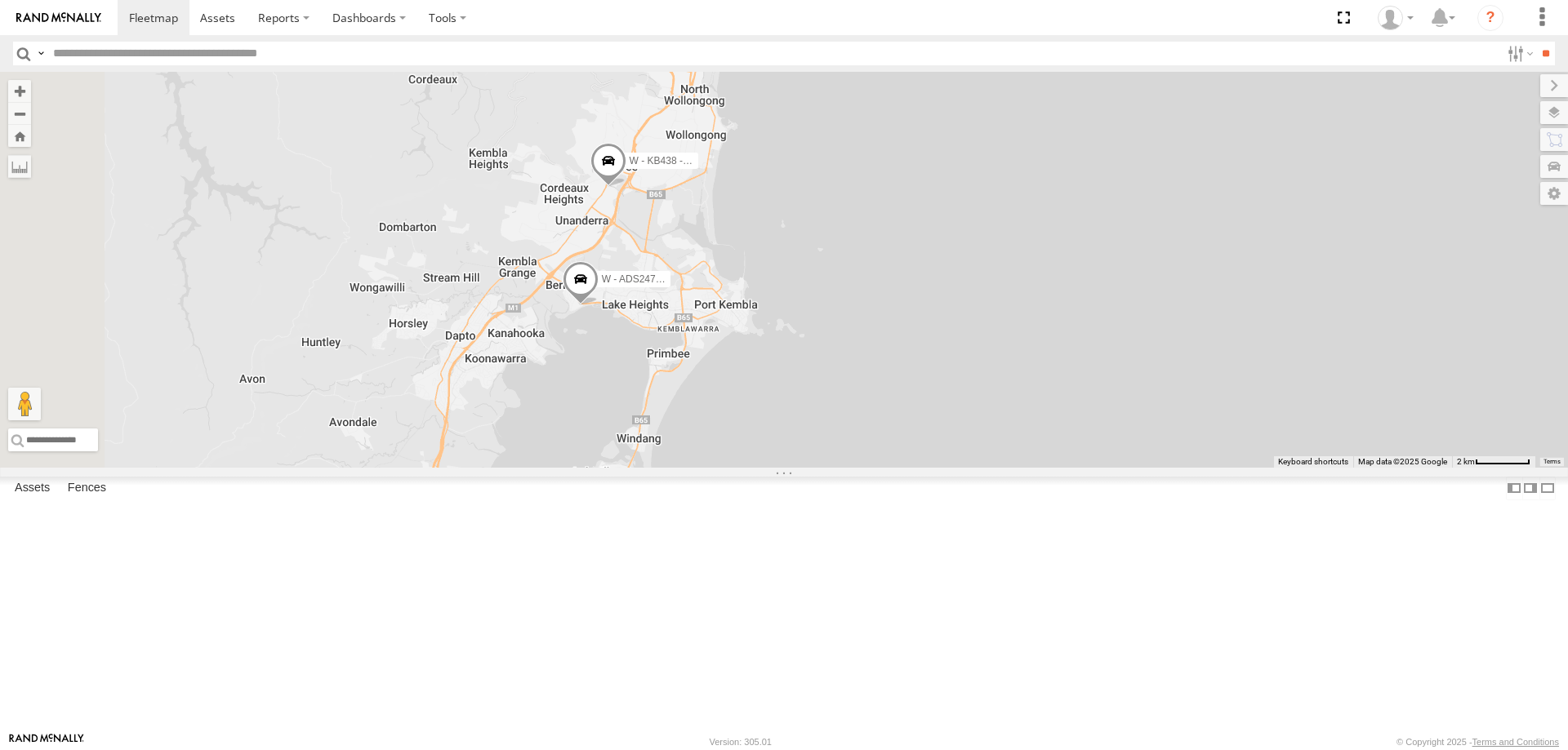
drag, startPoint x: 925, startPoint y: 565, endPoint x: 984, endPoint y: 515, distance: 77.3
click at [984, 468] on div "W - IHW010 - [PERSON_NAME] W - CN51ES - [PERSON_NAME] W - CM32CA - Transit W - …" at bounding box center [784, 270] width 1568 height 396
